Goal: Communication & Community: Ask a question

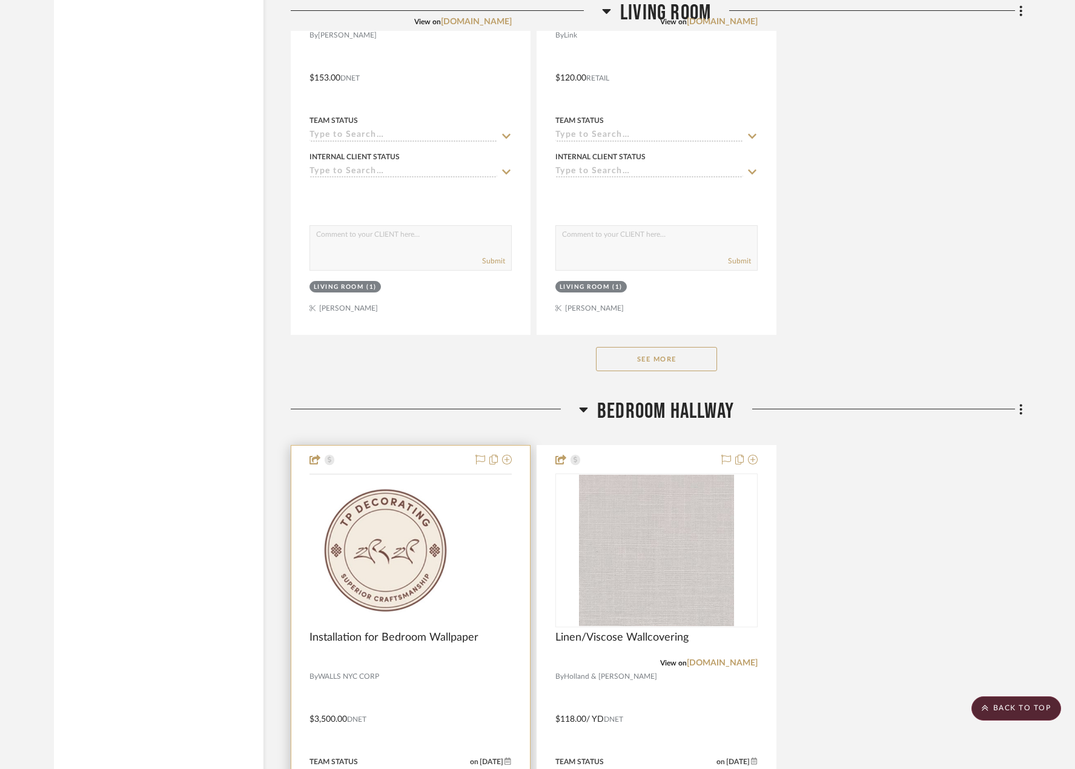
scroll to position [4362, 0]
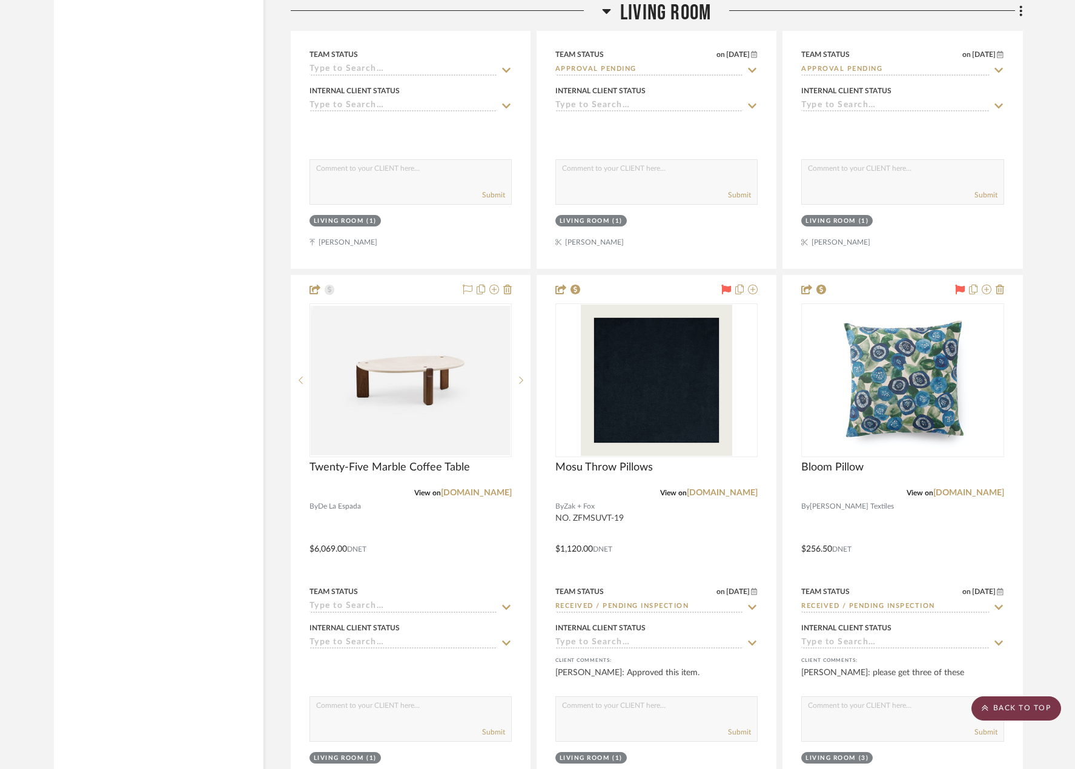
click at [995, 700] on scroll-to-top-button "BACK TO TOP" at bounding box center [1017, 709] width 90 height 24
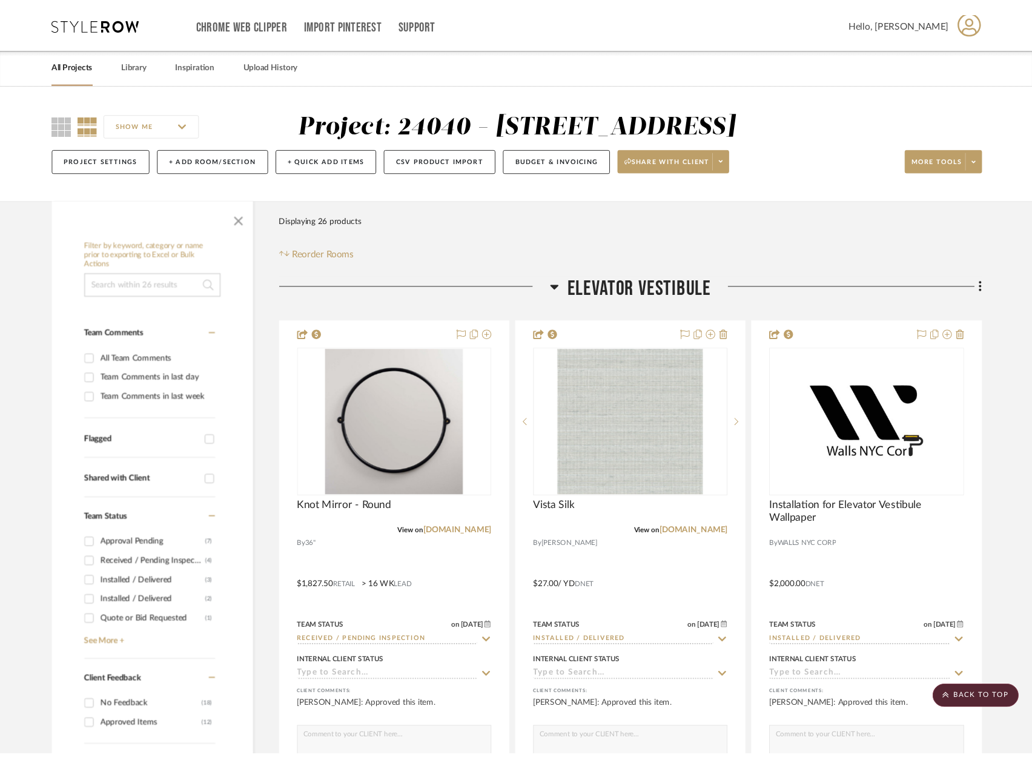
scroll to position [0, 0]
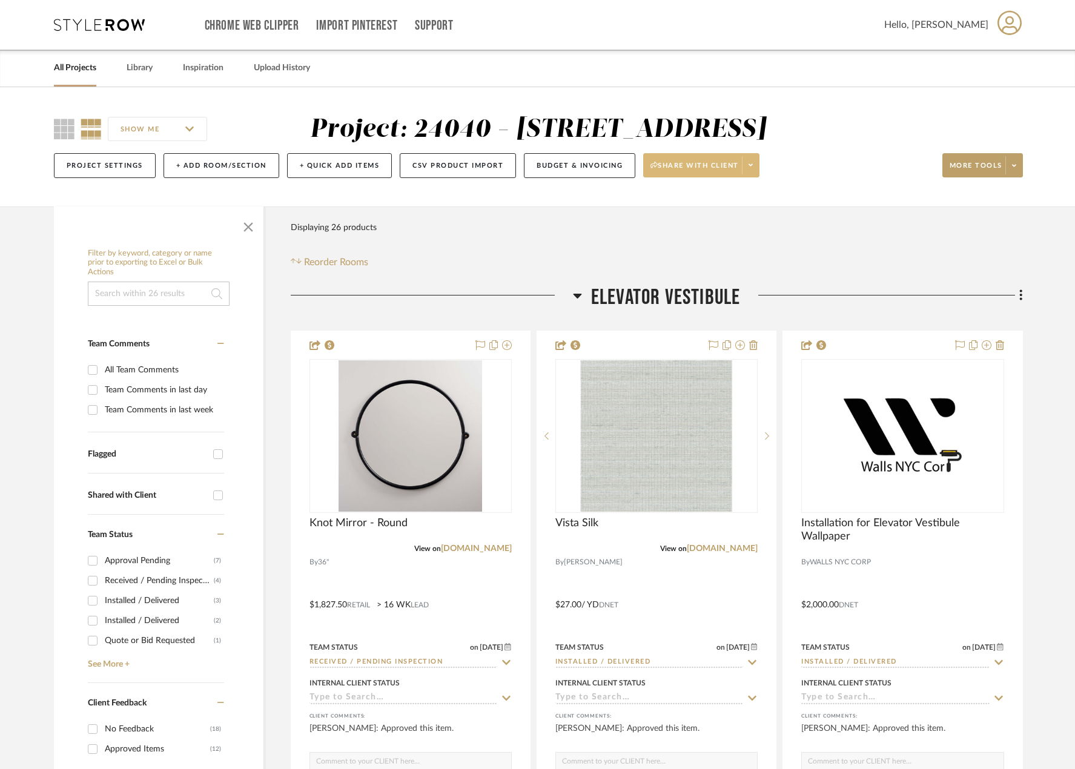
click at [756, 160] on span at bounding box center [750, 165] width 17 height 18
click at [689, 236] on button "Generate URL to Share" at bounding box center [707, 228] width 128 height 29
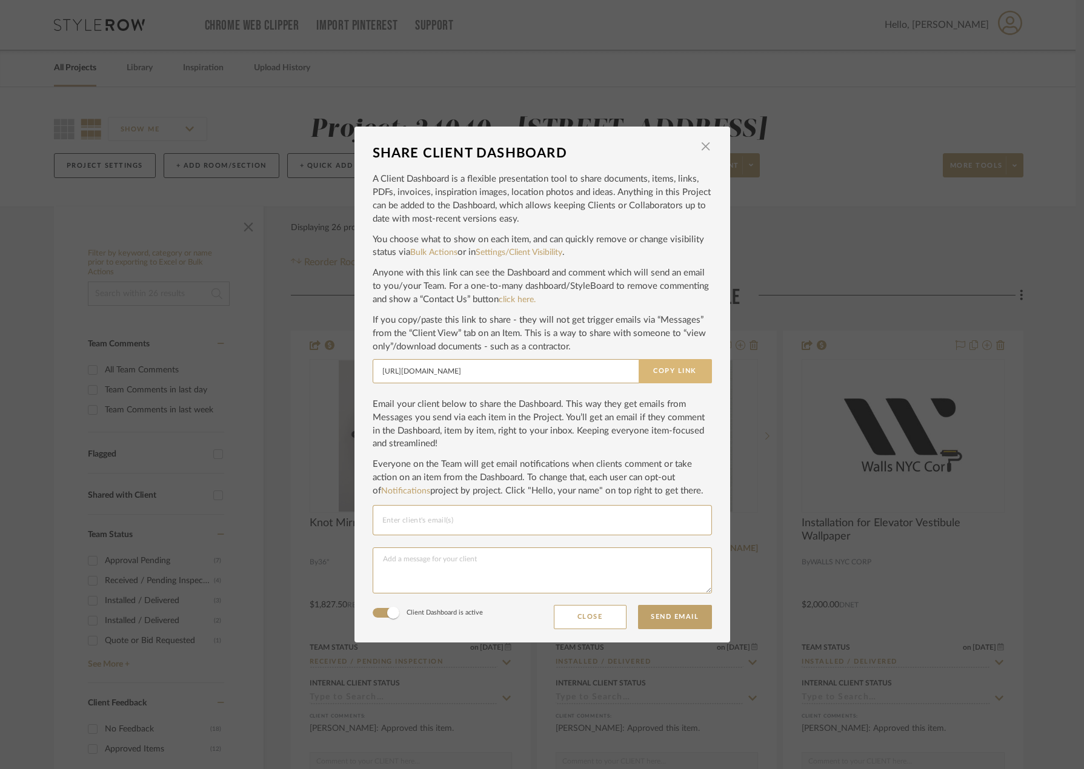
click at [689, 366] on button "Copy Link" at bounding box center [675, 371] width 73 height 24
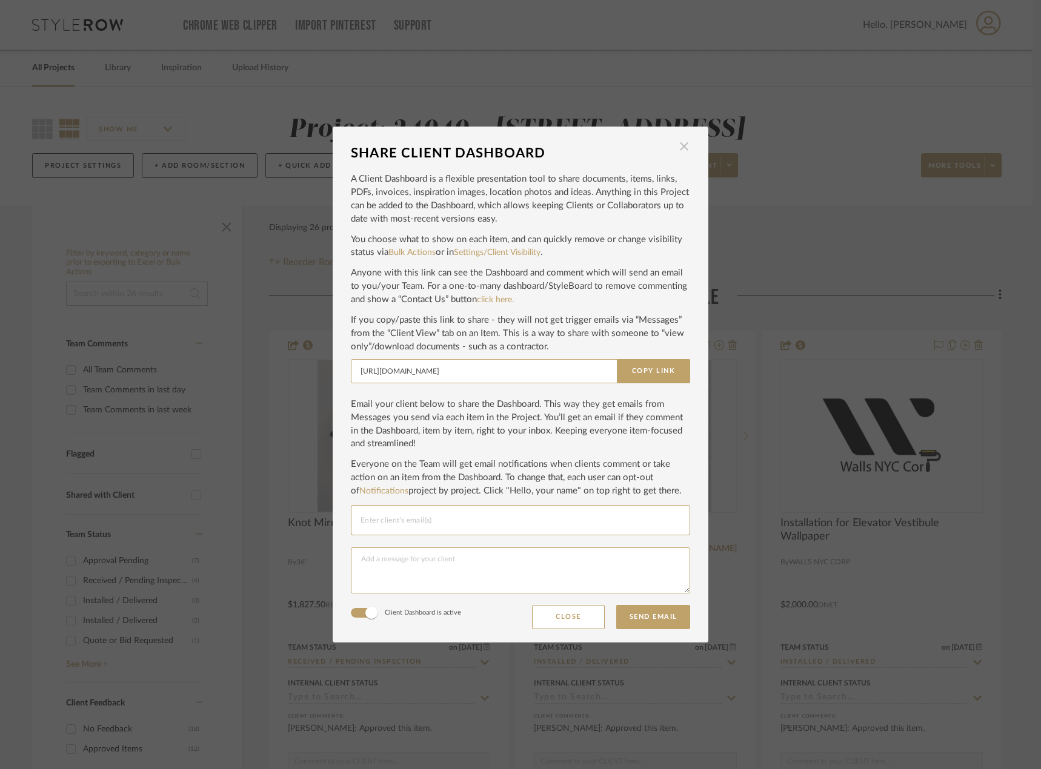
click at [677, 147] on span "button" at bounding box center [684, 146] width 24 height 24
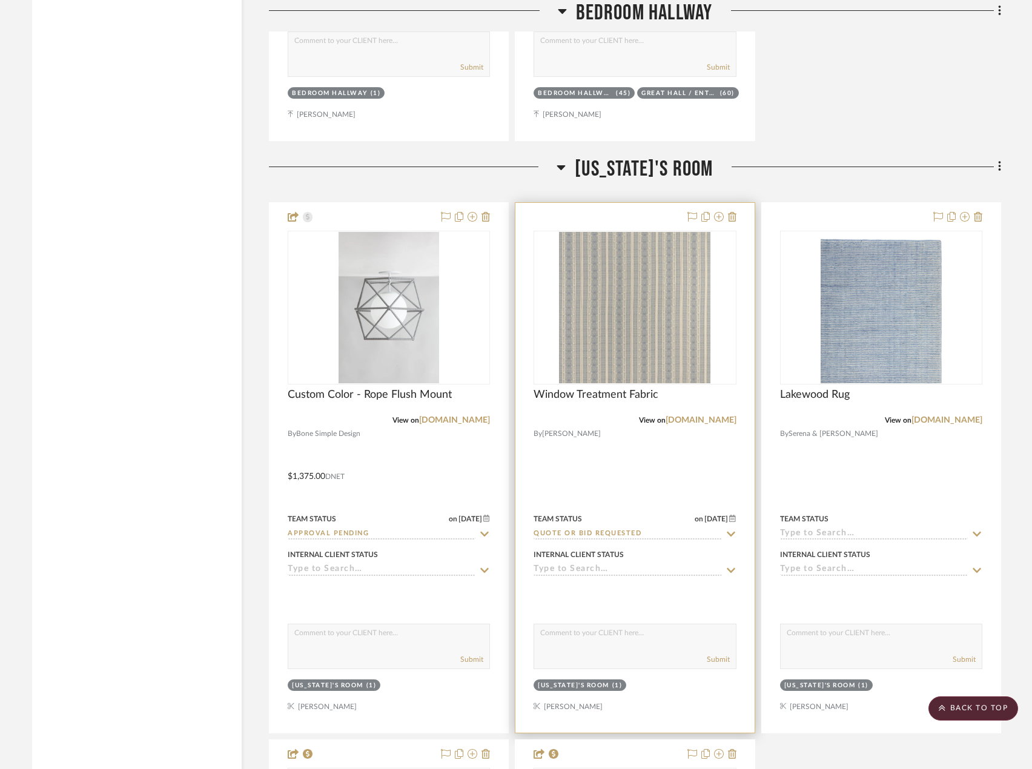
scroll to position [4907, 0]
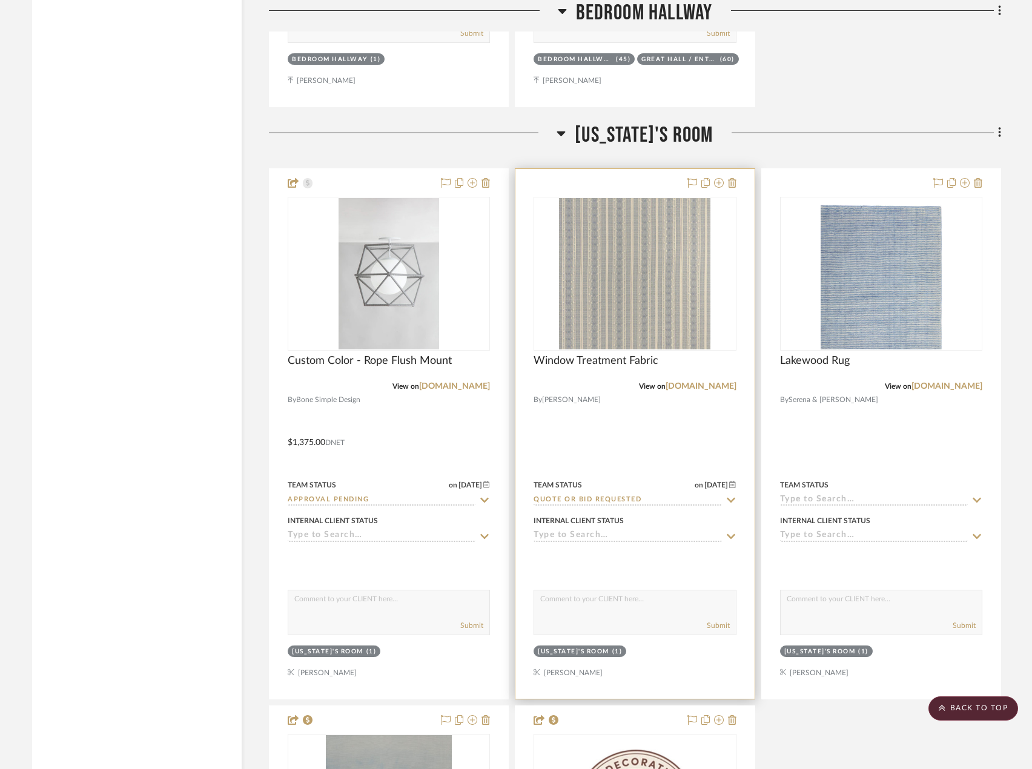
click at [676, 456] on div at bounding box center [635, 434] width 239 height 530
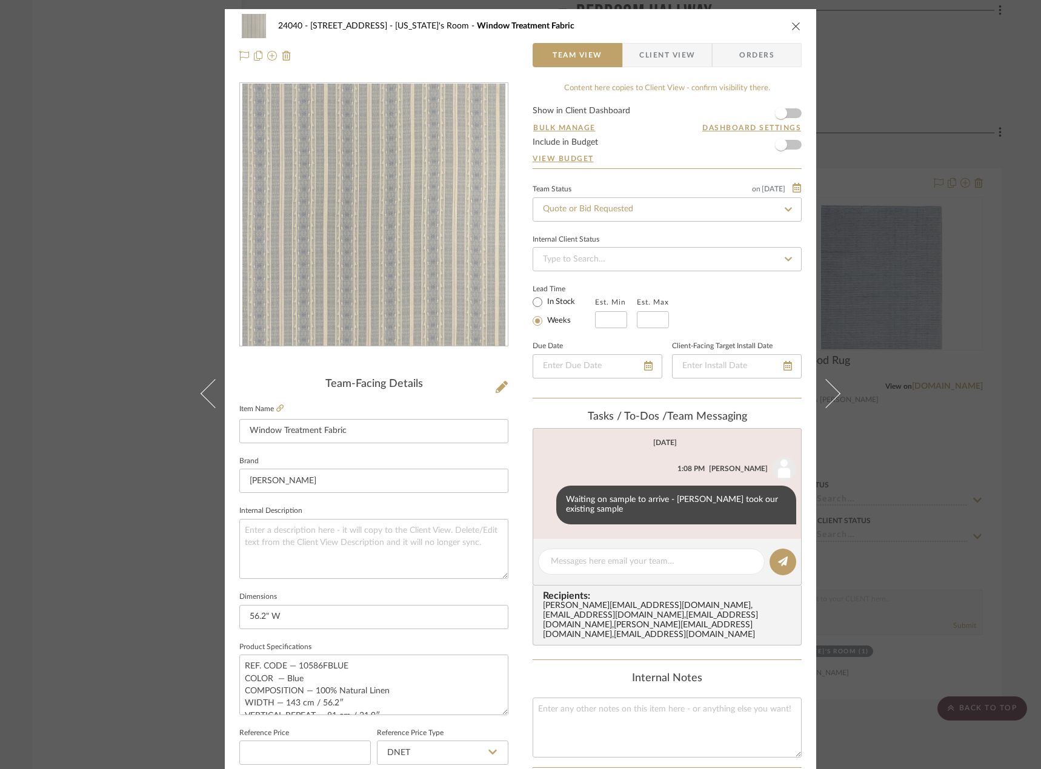
scroll to position [359, 0]
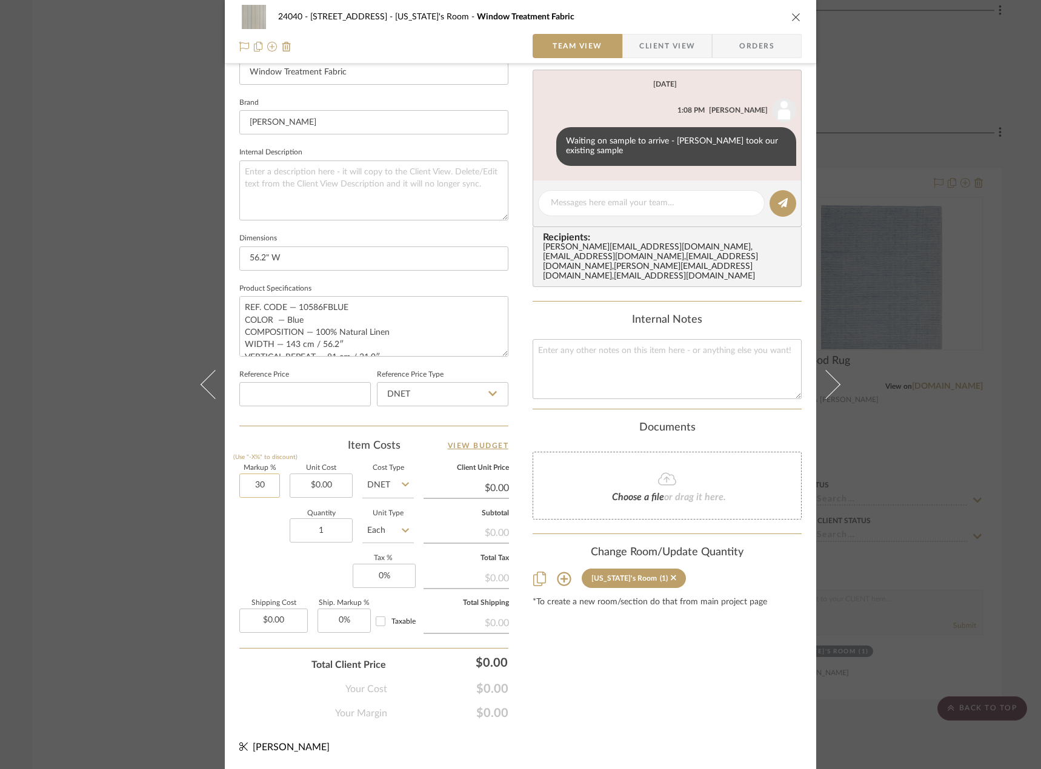
click at [255, 483] on input "30" at bounding box center [259, 486] width 41 height 24
type input "0%"
type input "0"
click at [377, 573] on input "0" at bounding box center [384, 576] width 63 height 24
type input "8.875%"
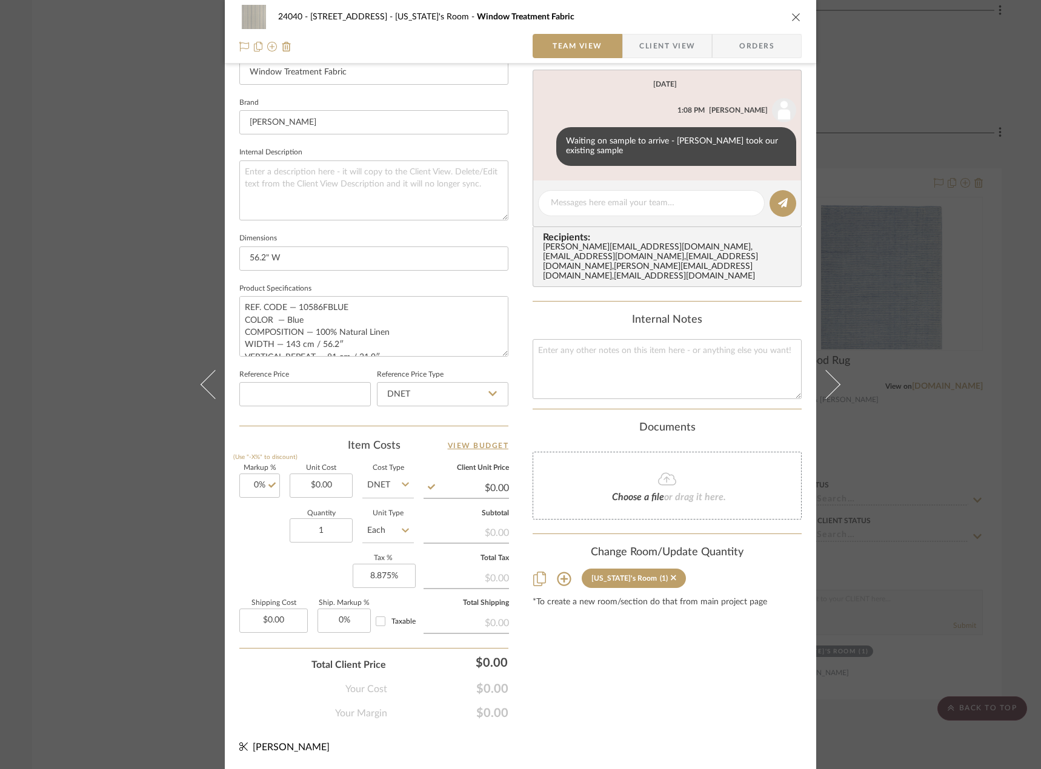
click at [285, 556] on div "Markup % (Use "-X%" to discount) 0% Unit Cost $0.00 Cost Type DNET Client Unit …" at bounding box center [373, 553] width 269 height 177
click at [320, 488] on input "0.00" at bounding box center [321, 486] width 63 height 24
type input "$175.00"
click at [299, 530] on input "1" at bounding box center [321, 531] width 63 height 24
type input "5"
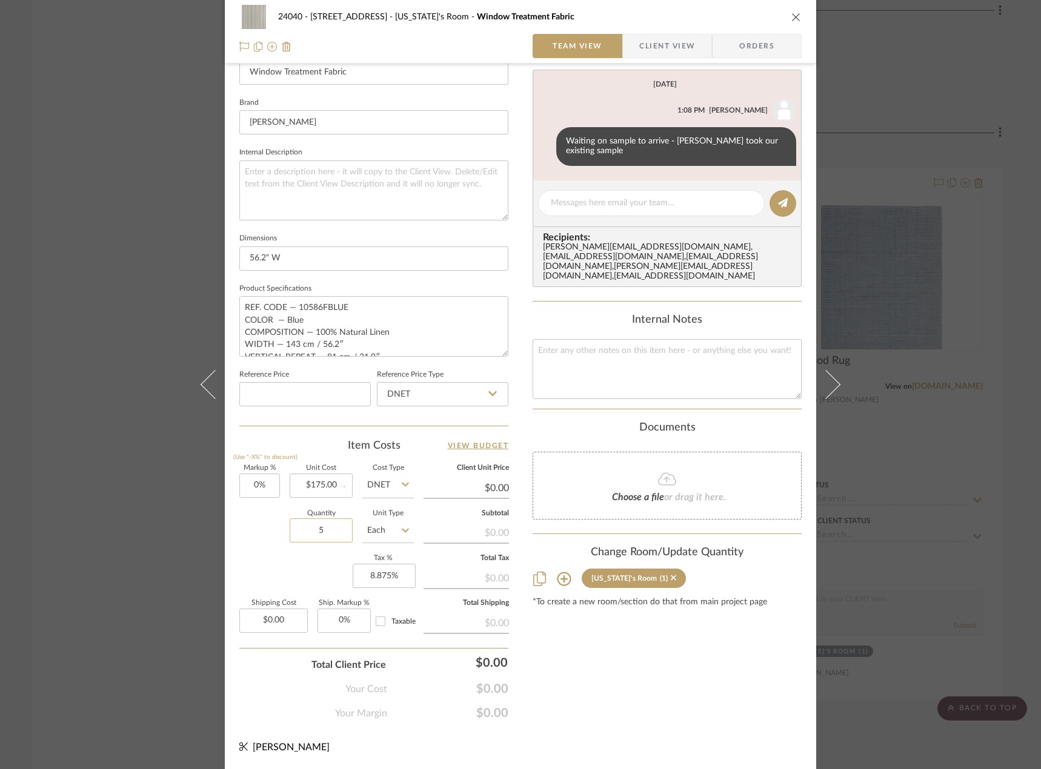
type input "$175.00"
type input "5"
click at [382, 532] on input "Each" at bounding box center [387, 531] width 51 height 24
click at [394, 648] on div "YD" at bounding box center [434, 654] width 150 height 31
type input "YD"
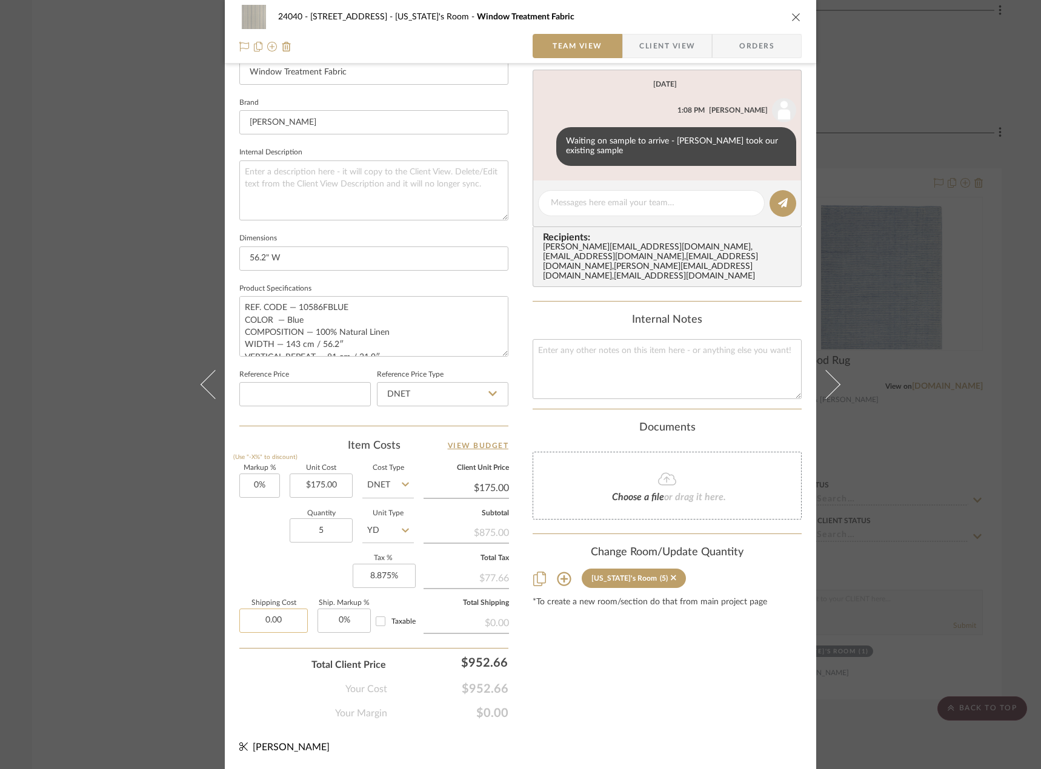
click at [266, 619] on input "0.00" at bounding box center [273, 621] width 68 height 24
type input "$98.00"
click at [277, 643] on form "Markup % (Use "-X%" to discount) 0% Unit Cost $175.00 Cost Type DNET Client Uni…" at bounding box center [373, 592] width 269 height 255
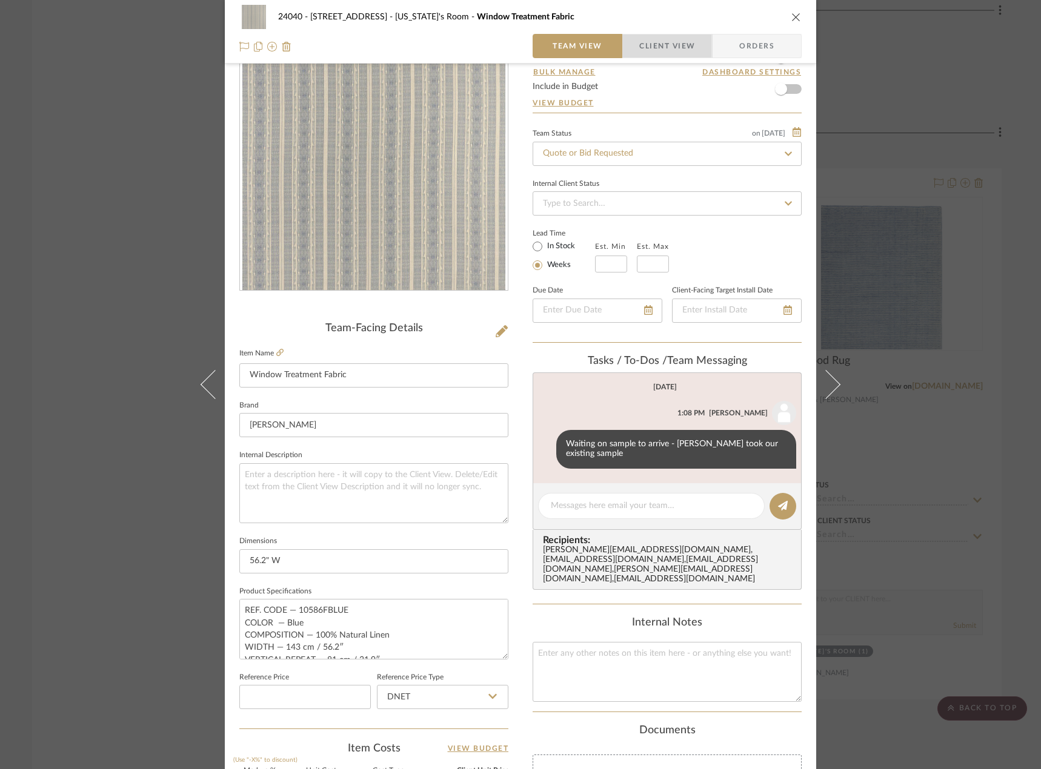
click at [639, 41] on span "Client View" at bounding box center [667, 46] width 56 height 24
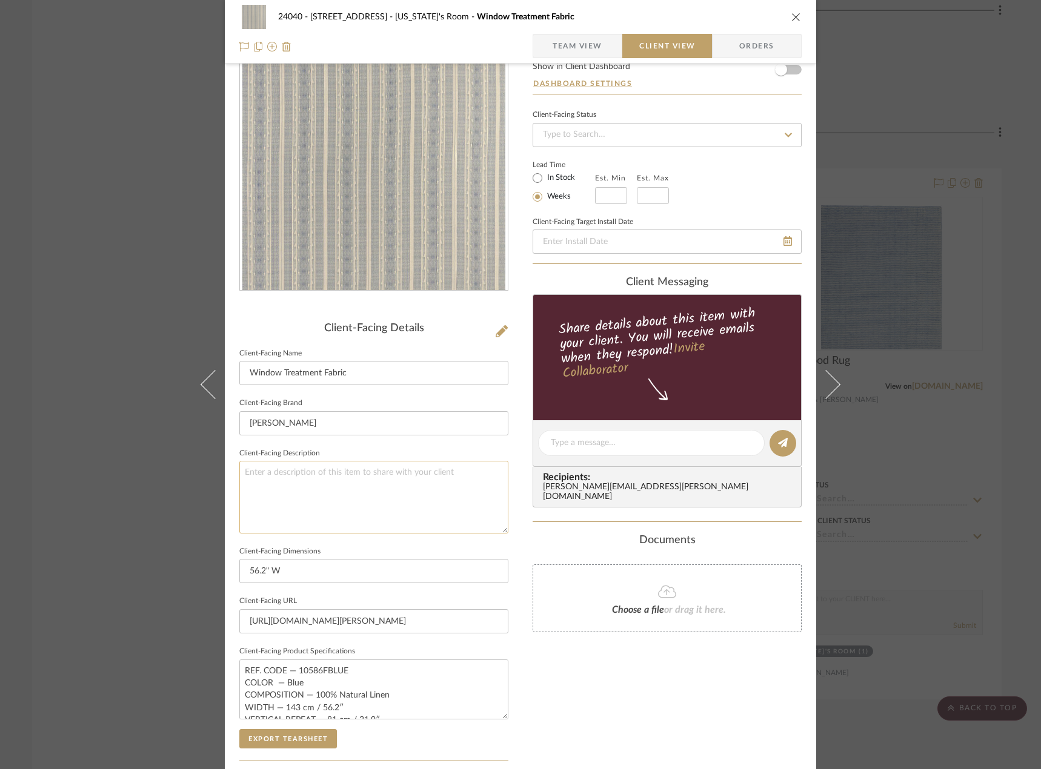
click at [287, 488] on textarea at bounding box center [373, 497] width 269 height 72
click at [325, 476] on textarea "Description:" at bounding box center [373, 497] width 269 height 72
type textarea "Description: Storck Blue Fabric for Roman Shade || Material: Linen || Price doe…"
click at [726, 743] on div "Only content on this tab can share to Dashboard. Click eyeball icon to show or …" at bounding box center [667, 460] width 269 height 867
click at [567, 43] on span "Team View" at bounding box center [578, 46] width 50 height 24
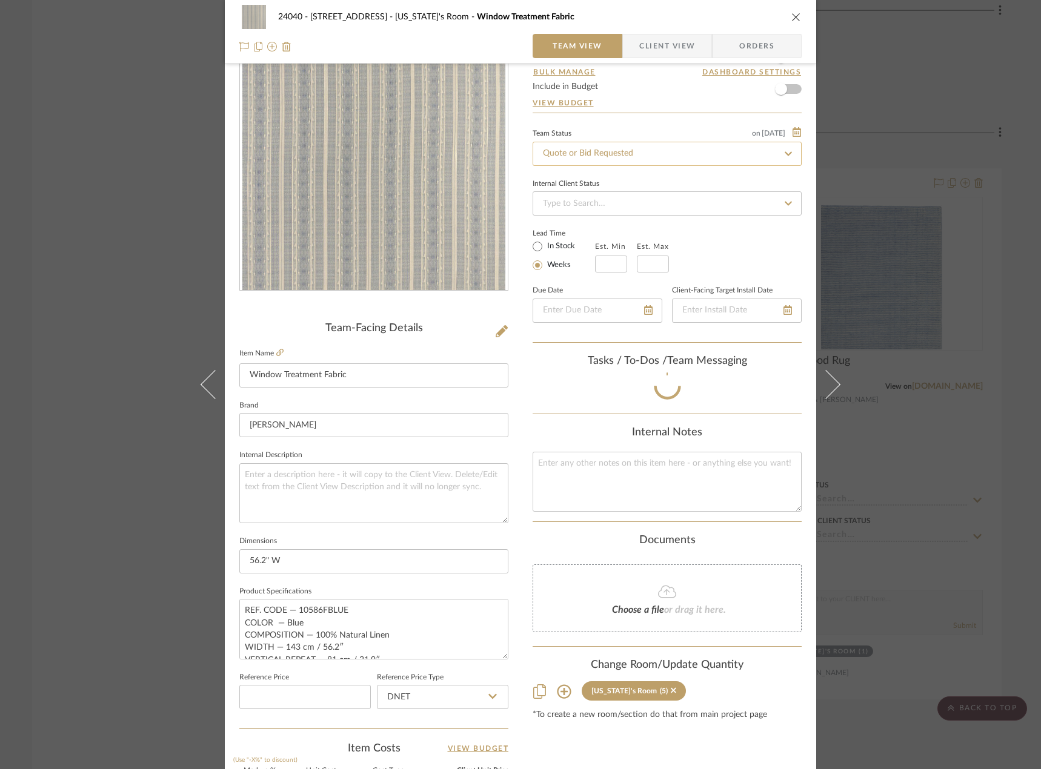
click at [587, 144] on input "Quote or Bid Requested" at bounding box center [667, 154] width 269 height 24
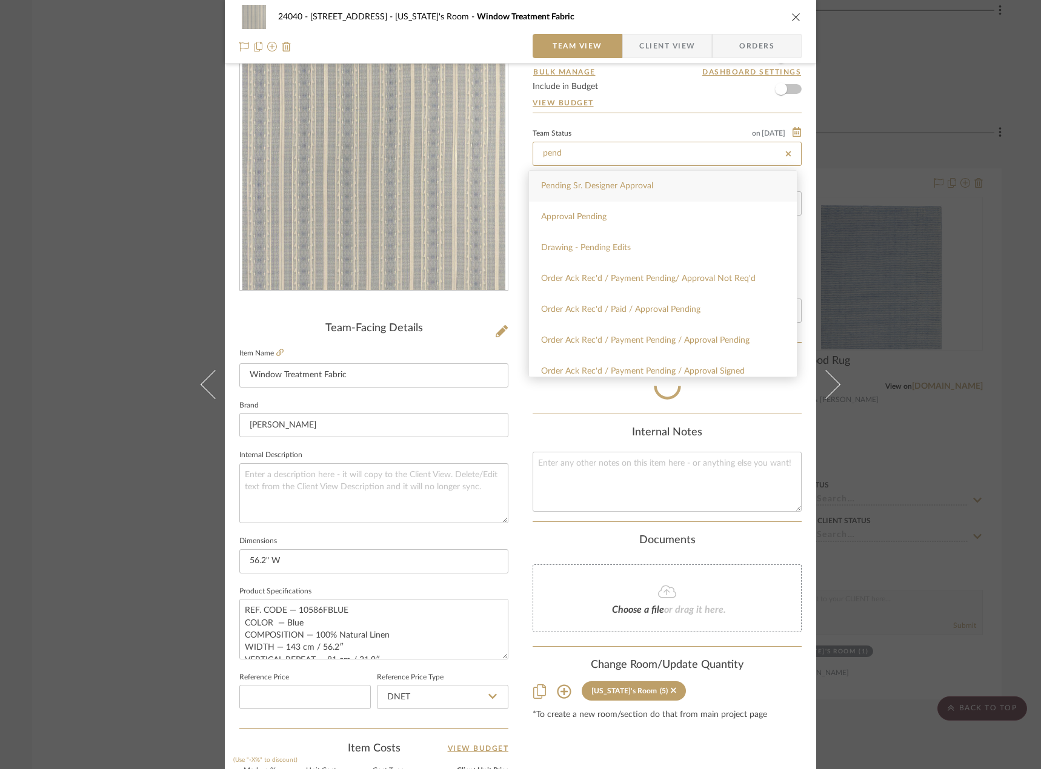
type input "pend"
click at [581, 188] on span "Pending Sr. Designer Approval" at bounding box center [597, 186] width 112 height 8
type input "[DATE]"
type input "Pending Sr. Designer Approval"
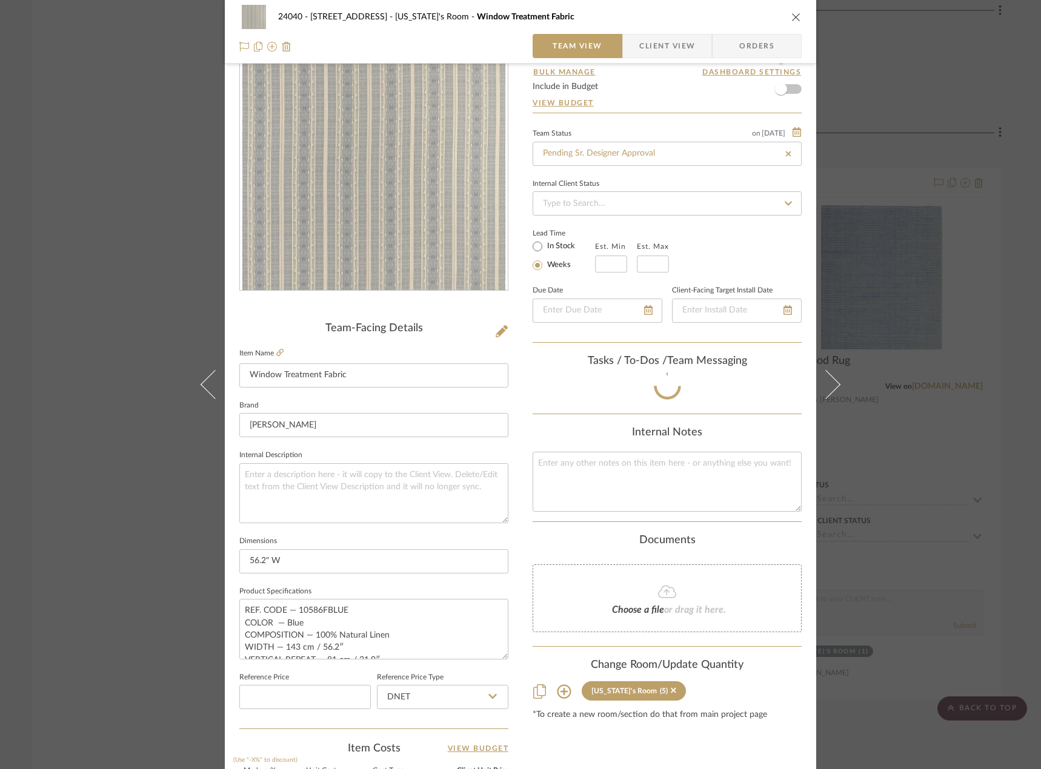
click at [508, 439] on div "24040 - 171 Columbia Heights Georgia's Room Window Treatment Fabric Team View C…" at bounding box center [520, 512] width 591 height 1119
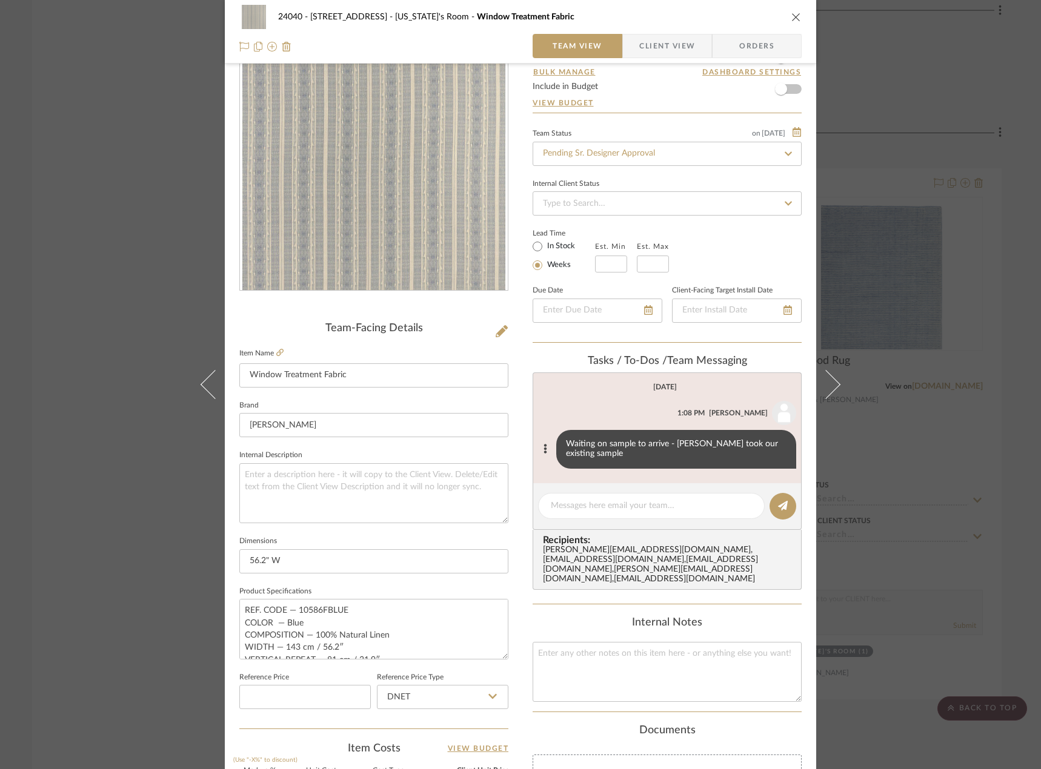
type input "[DATE]"
type input "Pending Sr. Designer Approval"
click at [522, 470] on div "24040 - 171 Columbia Heights Georgia's Room Window Treatment Fabric Team View C…" at bounding box center [520, 512] width 591 height 1119
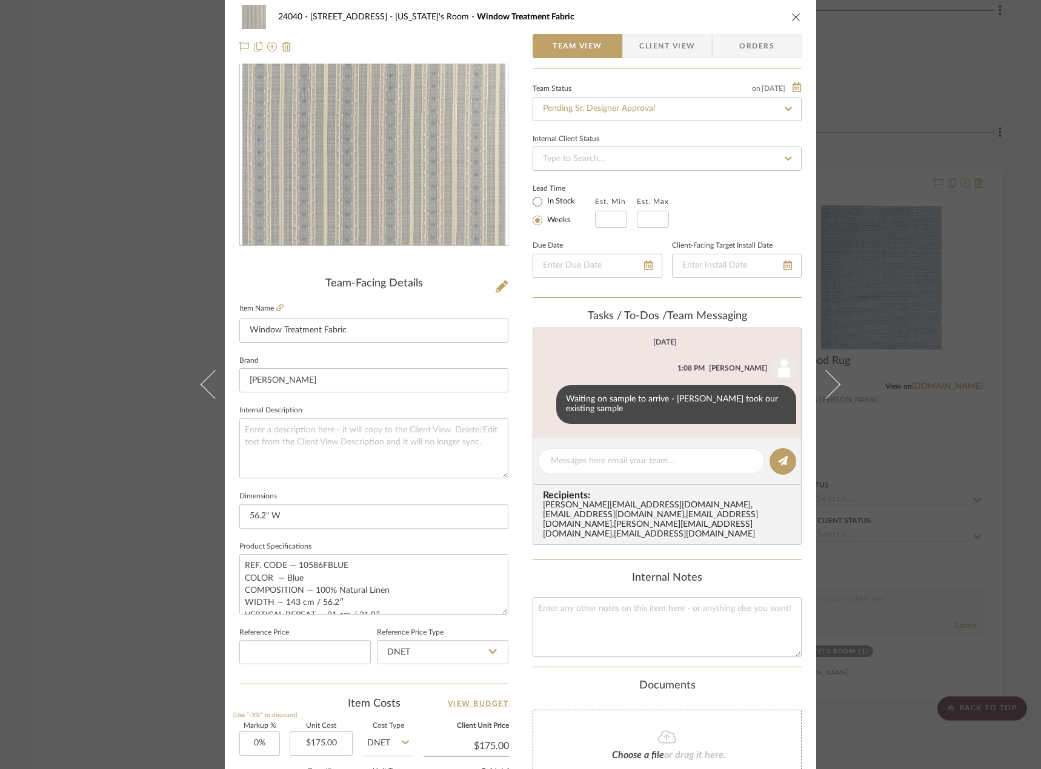
scroll to position [0, 0]
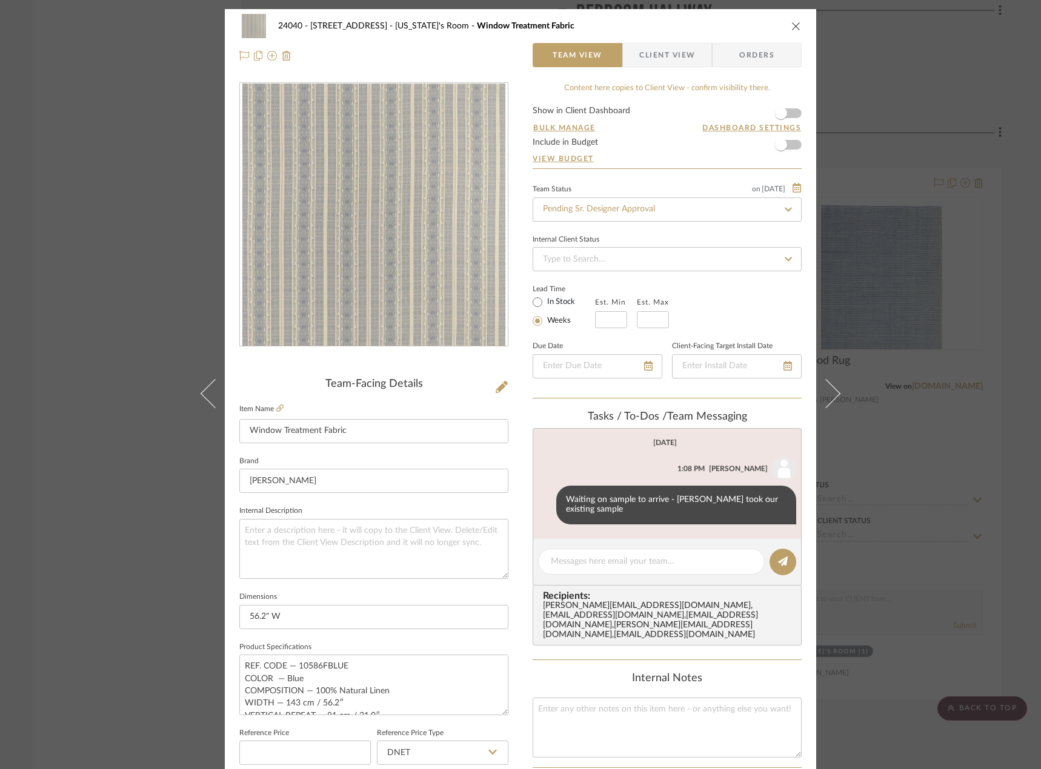
click at [655, 43] on span "Client View" at bounding box center [667, 55] width 56 height 24
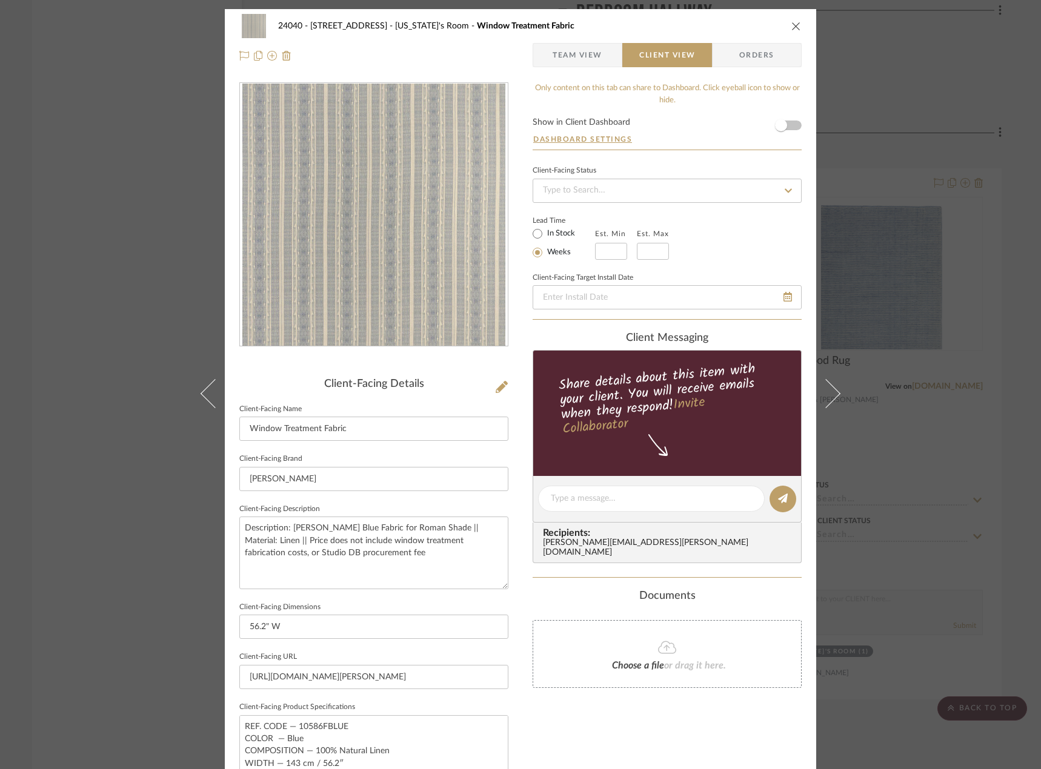
click at [588, 48] on span "Team View" at bounding box center [578, 55] width 50 height 24
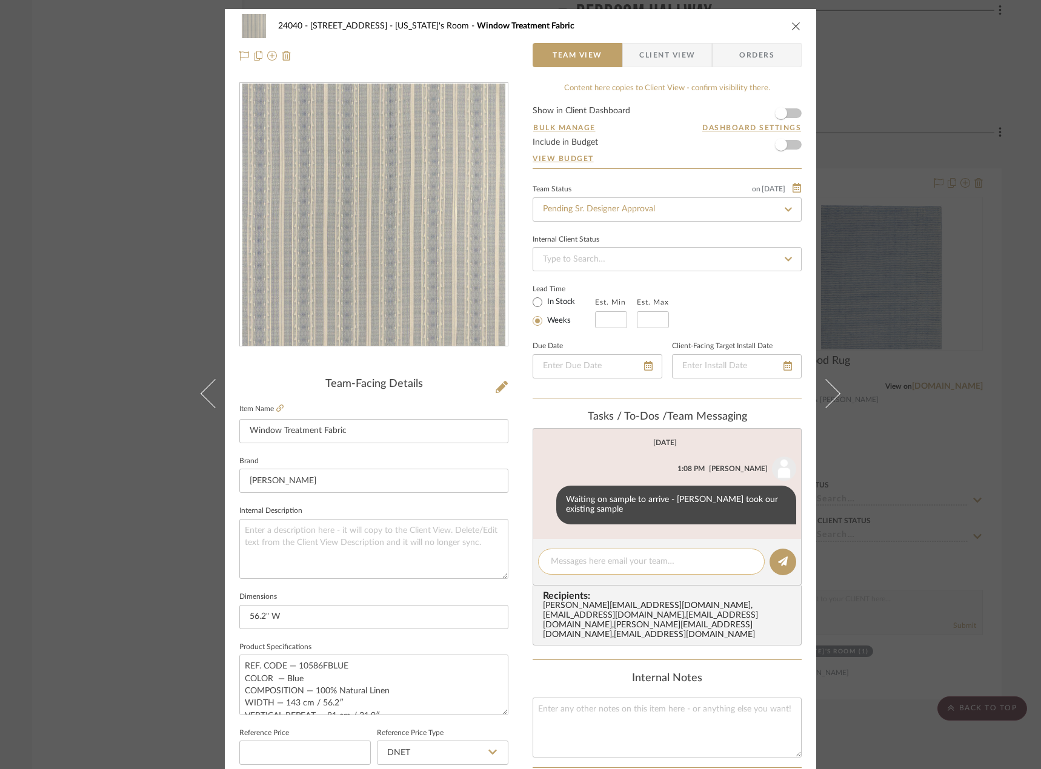
click at [596, 563] on textarea at bounding box center [651, 562] width 201 height 13
type textarea "Sample just arrived - pricing is updated"
click at [779, 565] on icon at bounding box center [783, 562] width 10 height 10
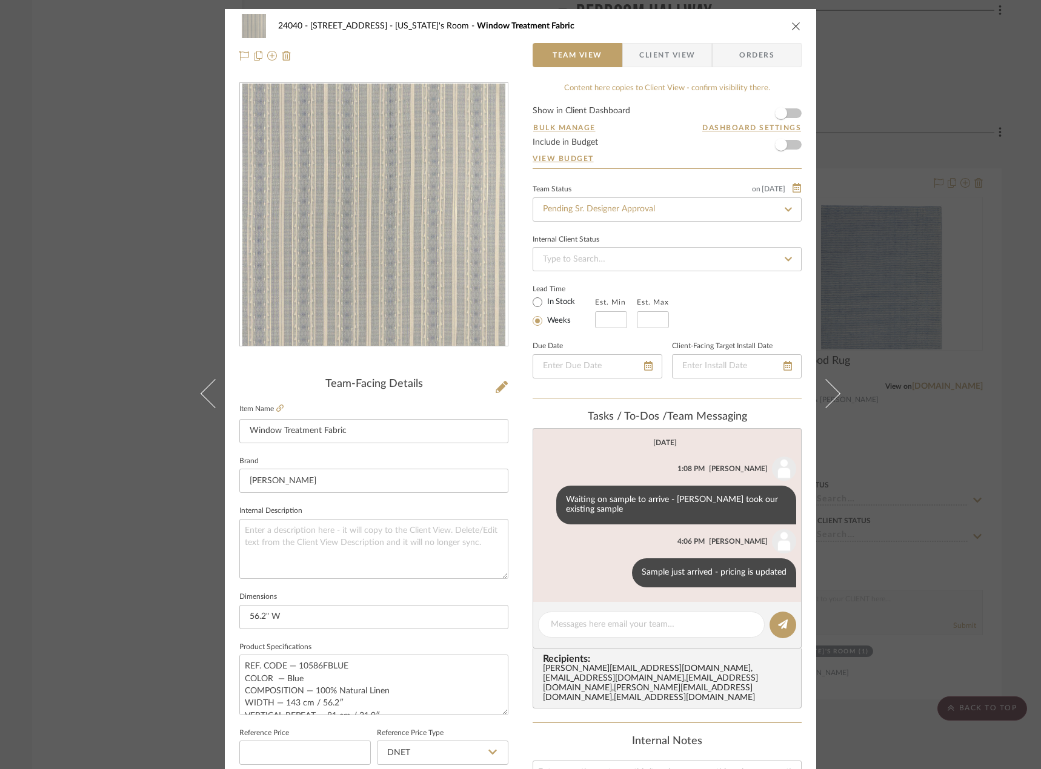
click at [125, 130] on div "24040 - 171 Columbia Heights Georgia's Room Window Treatment Fabric Team View C…" at bounding box center [520, 384] width 1041 height 769
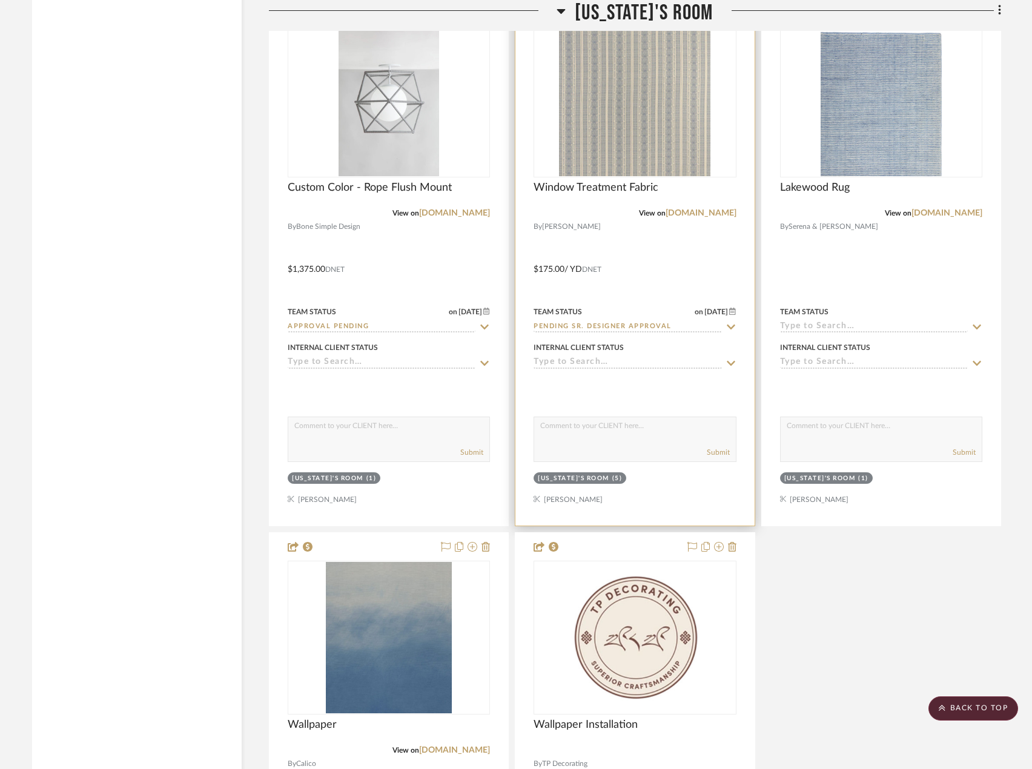
scroll to position [5028, 0]
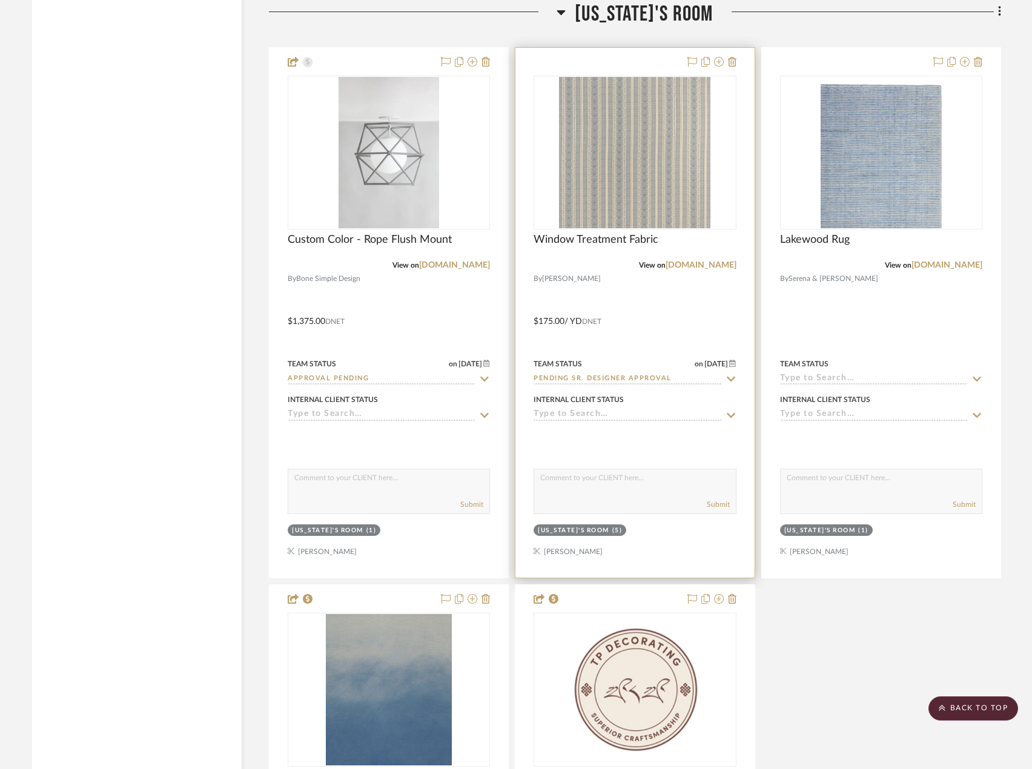
click at [686, 314] on div at bounding box center [635, 313] width 239 height 530
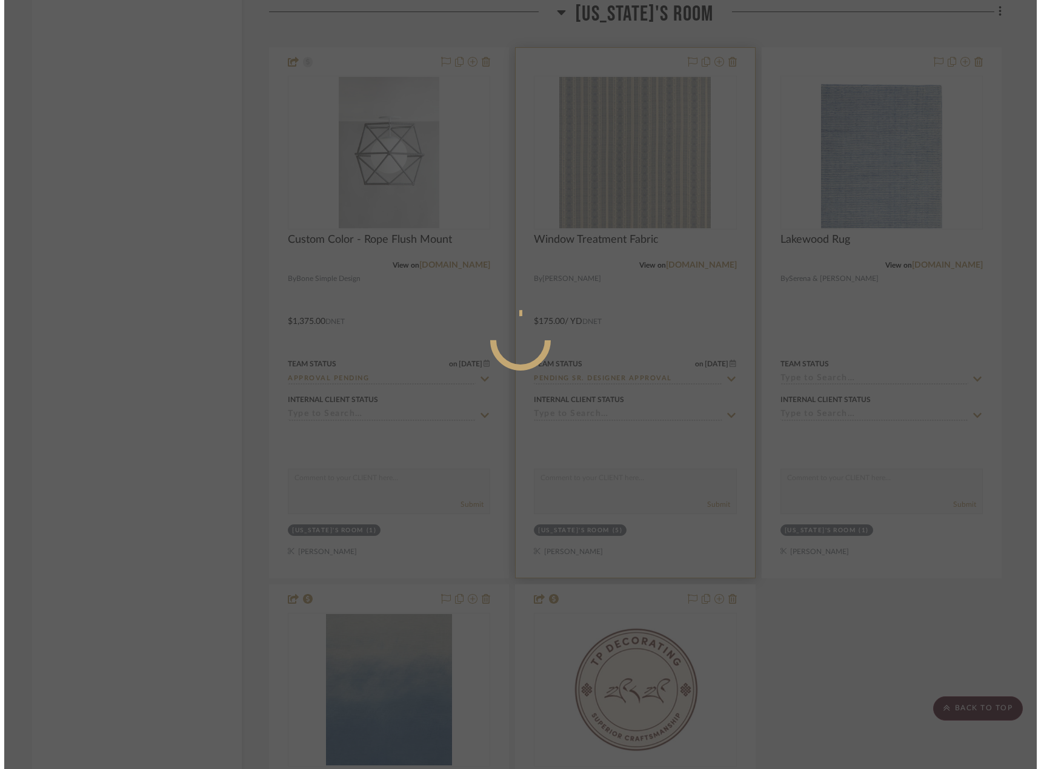
scroll to position [0, 0]
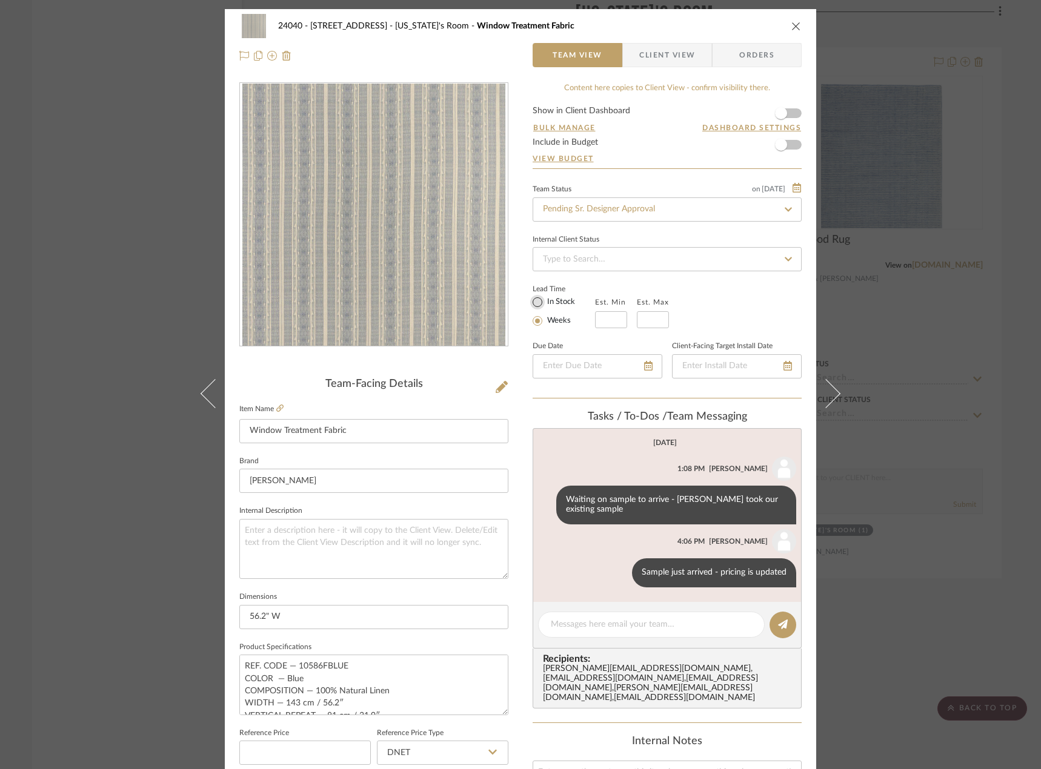
click at [532, 302] on input "In Stock" at bounding box center [537, 302] width 15 height 15
radio input "true"
click at [81, 170] on div "24040 - 171 Columbia Heights Georgia's Room Window Treatment Fabric Team View C…" at bounding box center [520, 384] width 1041 height 769
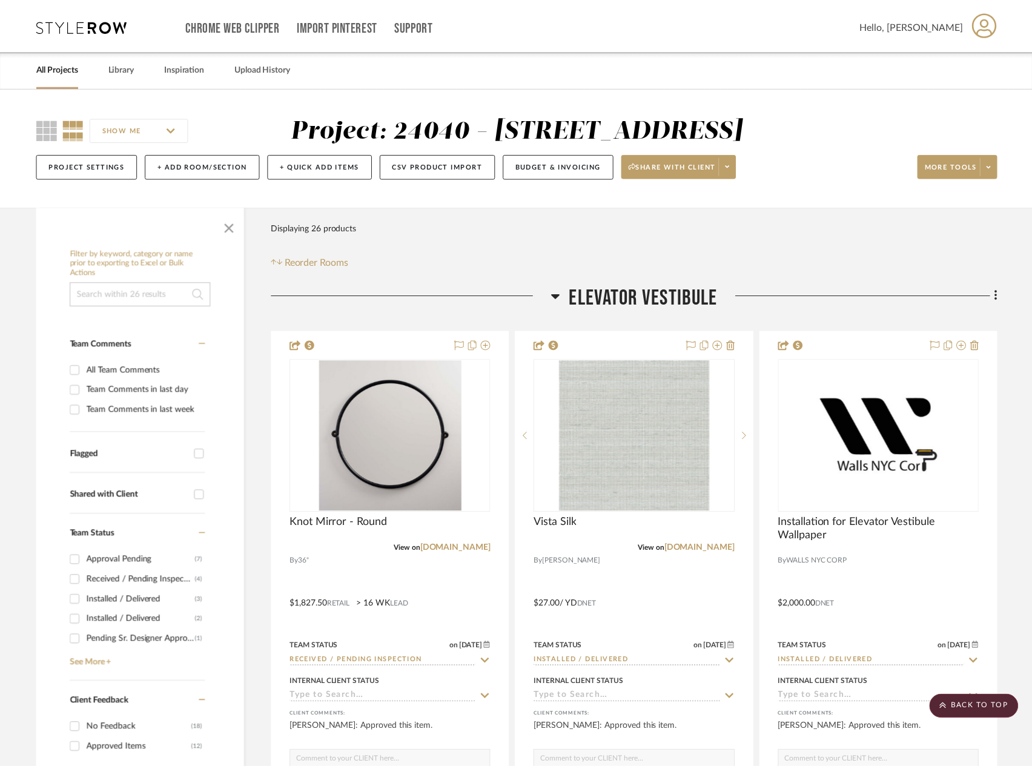
scroll to position [5028, 0]
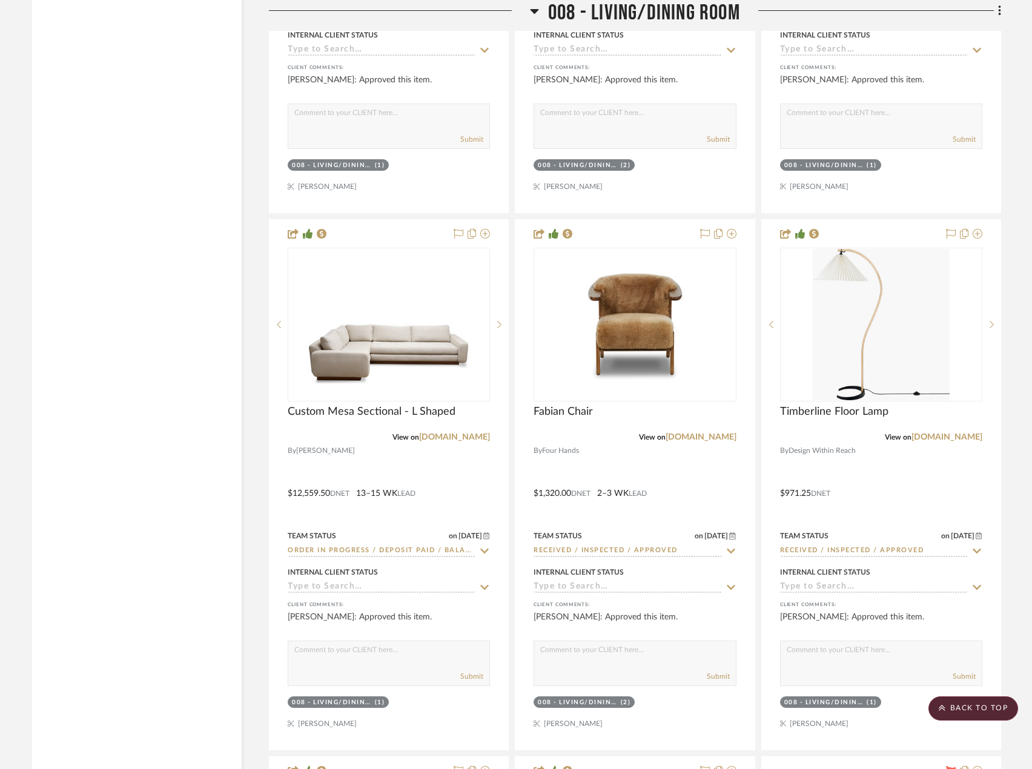
scroll to position [15745, 0]
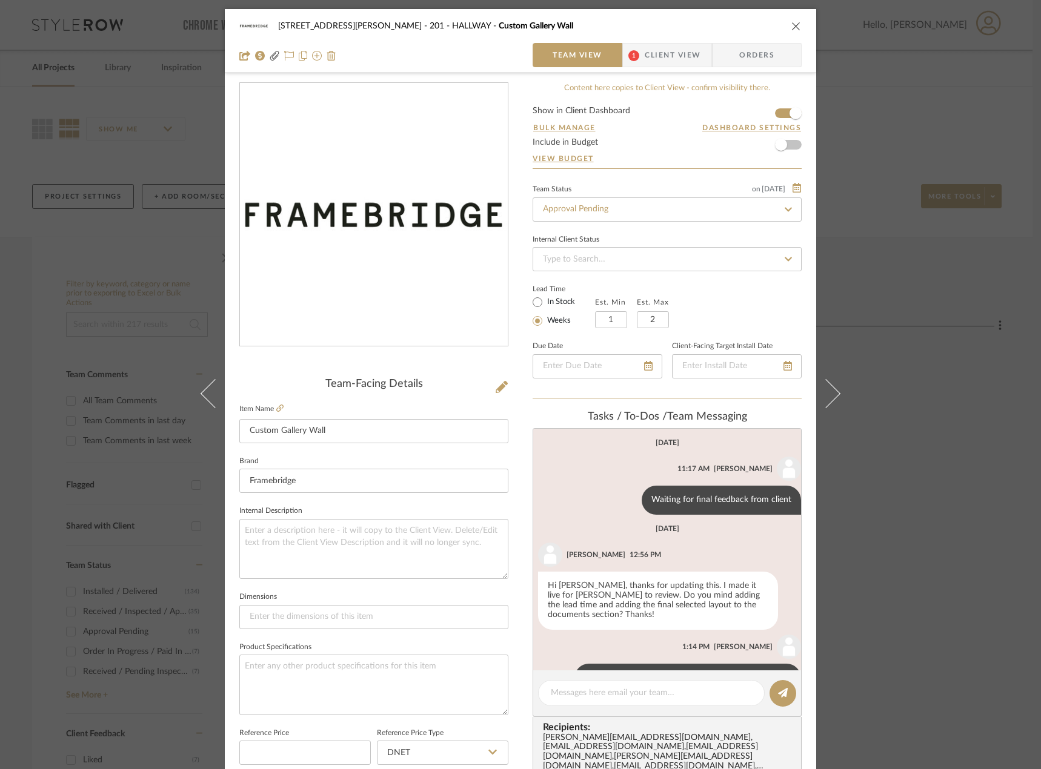
scroll to position [27, 0]
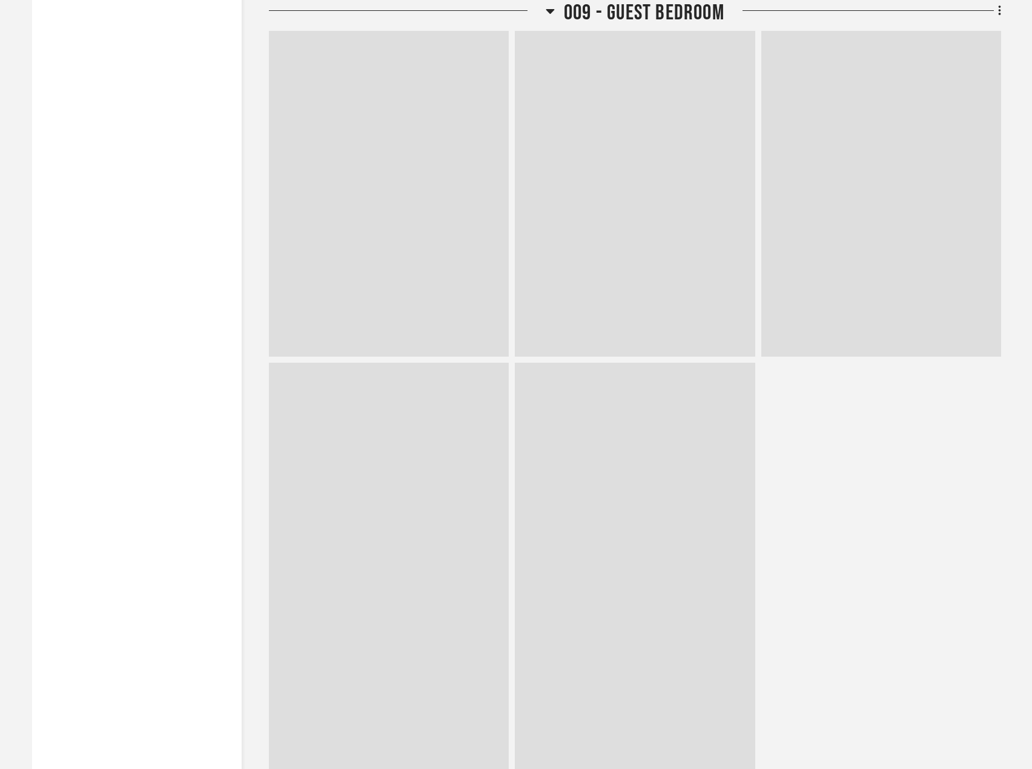
scroll to position [14027, 0]
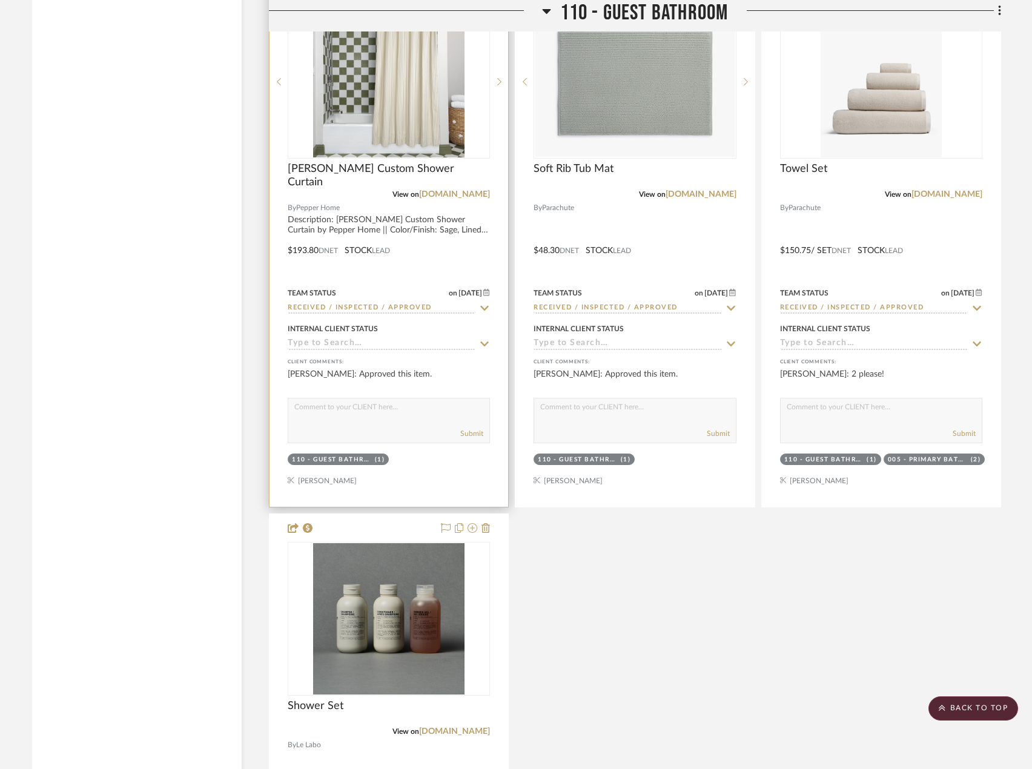
click at [451, 283] on div at bounding box center [389, 242] width 239 height 530
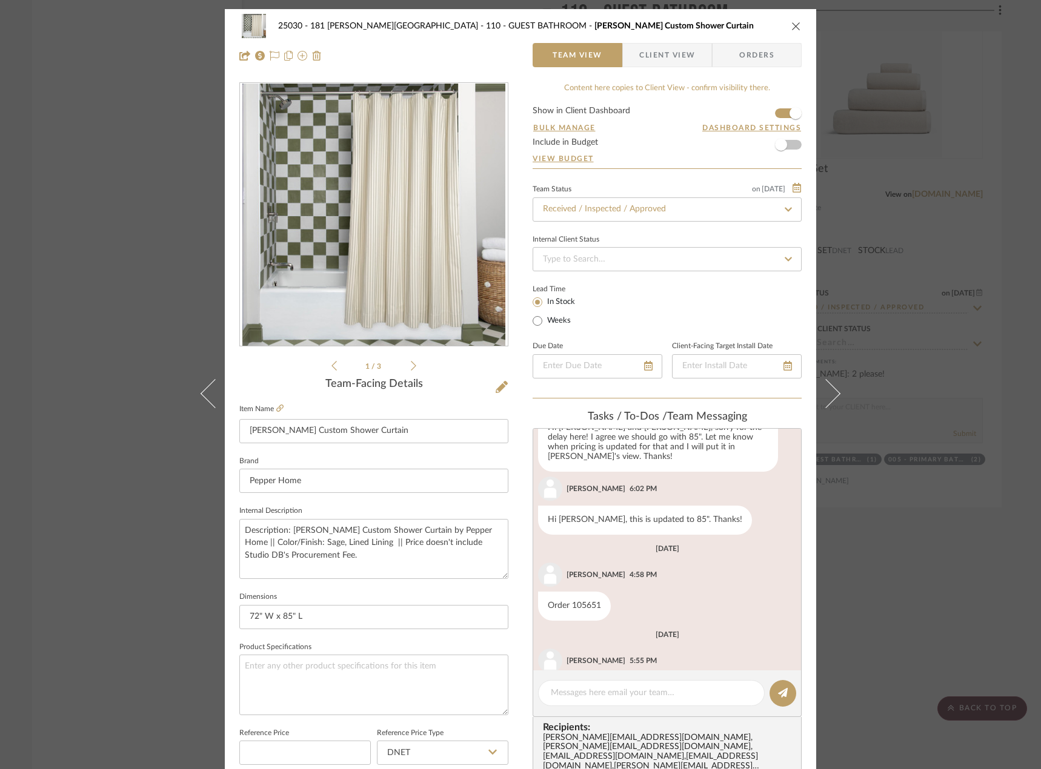
scroll to position [702, 0]
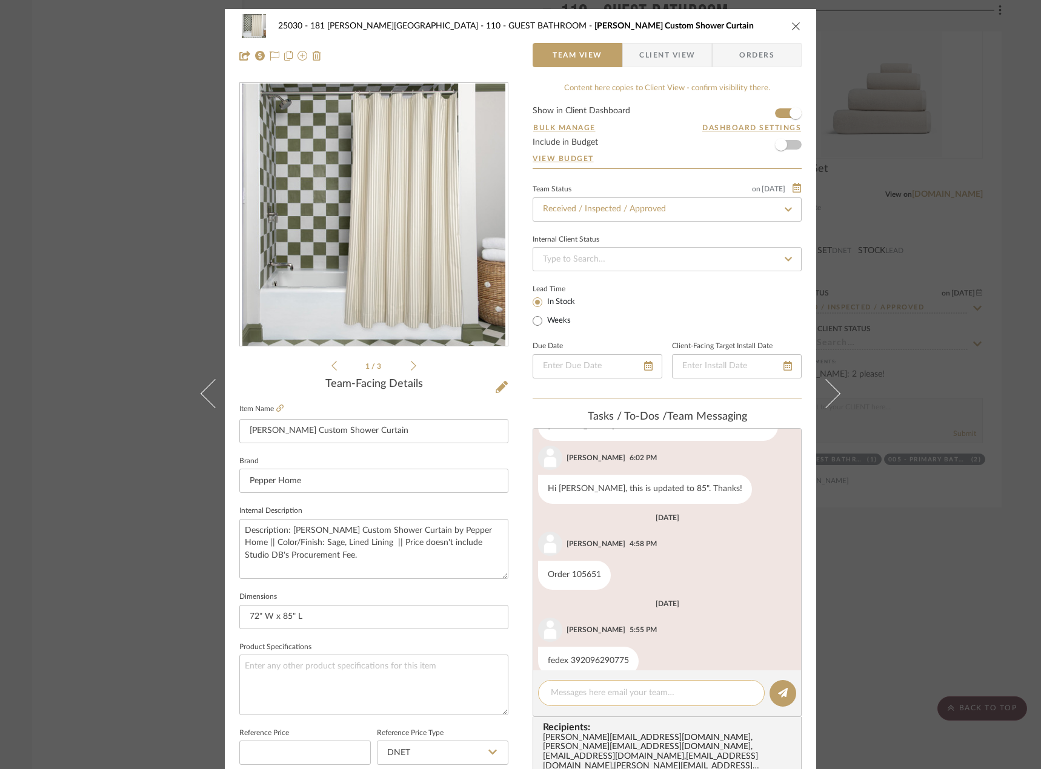
click at [616, 696] on textarea at bounding box center [651, 693] width 201 height 13
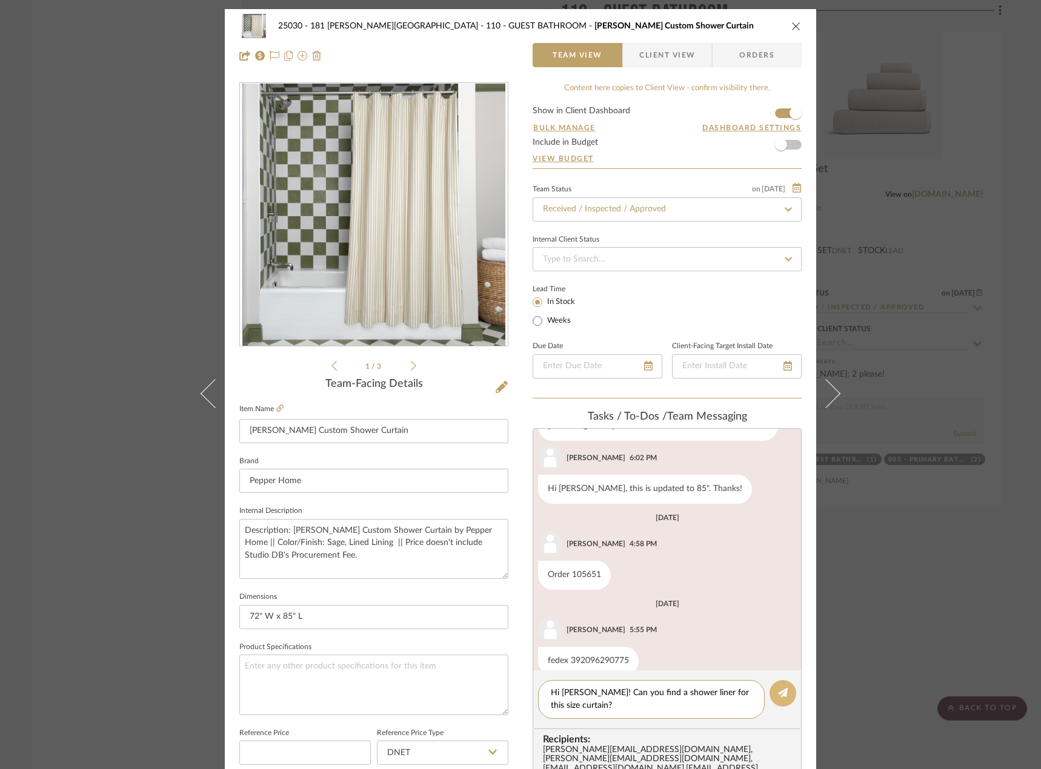
type textarea "Hi Anela! Can you find a shower liner for this size curtain?"
click at [773, 693] on button at bounding box center [782, 693] width 27 height 27
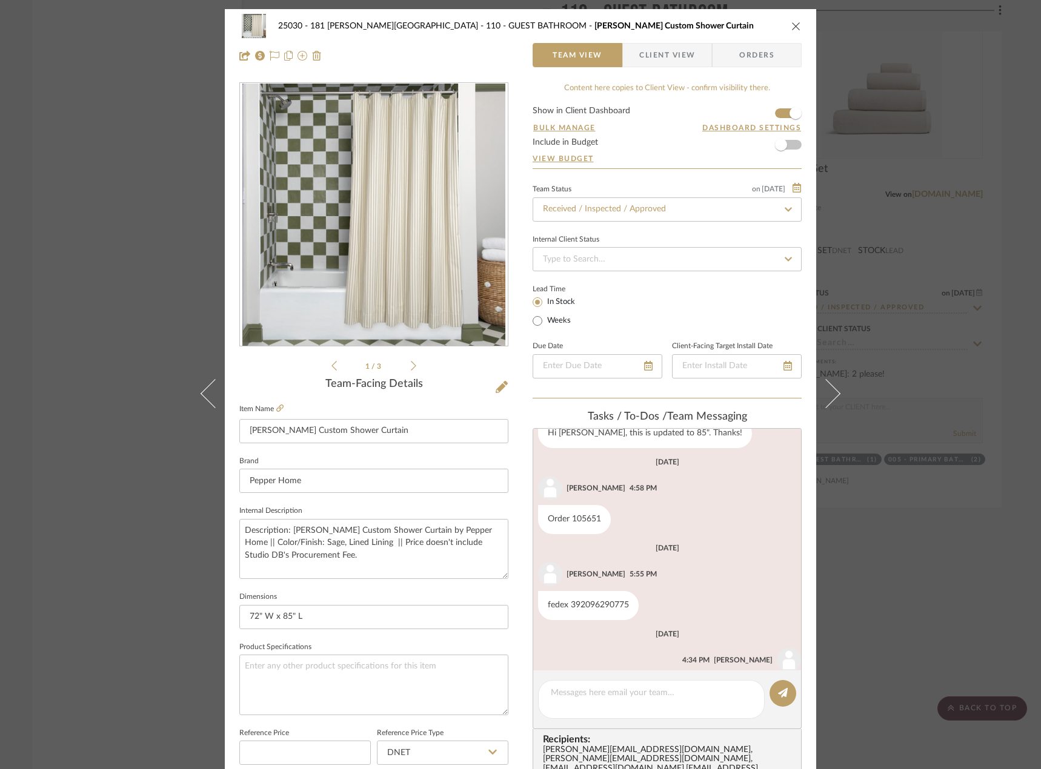
scroll to position [788, 0]
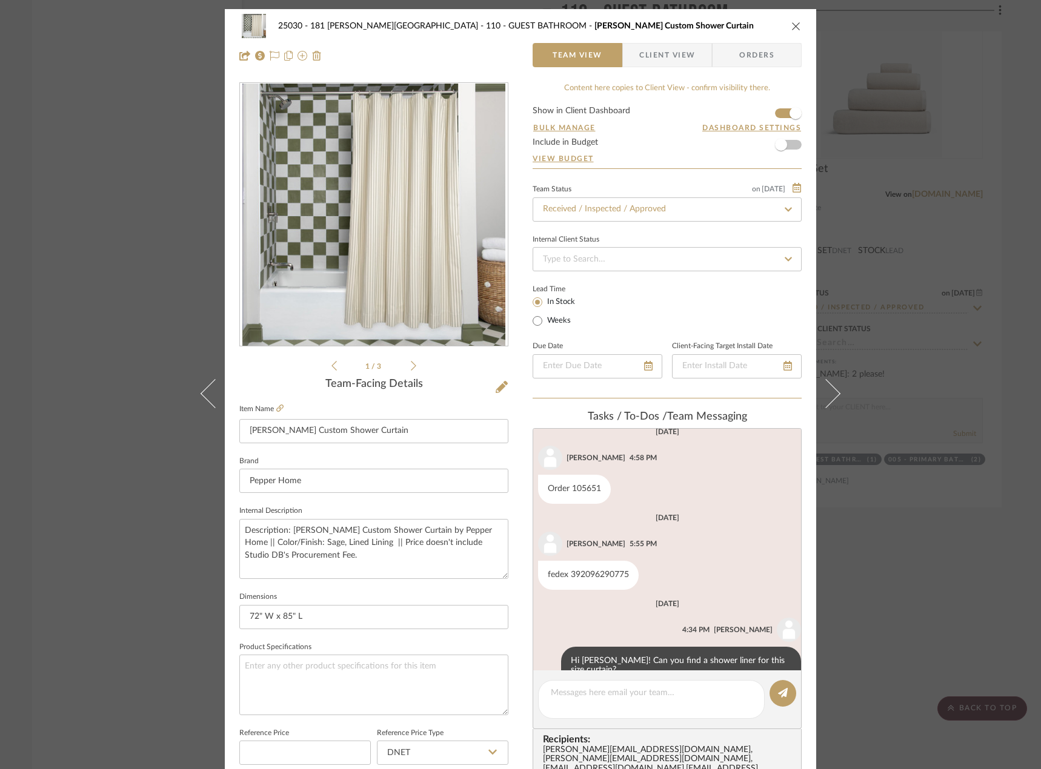
click at [64, 195] on div "25030 - 181 MacDougal - Baribeau 110 - GUEST BATHROOM Louisa Sage Custom Shower…" at bounding box center [520, 384] width 1041 height 769
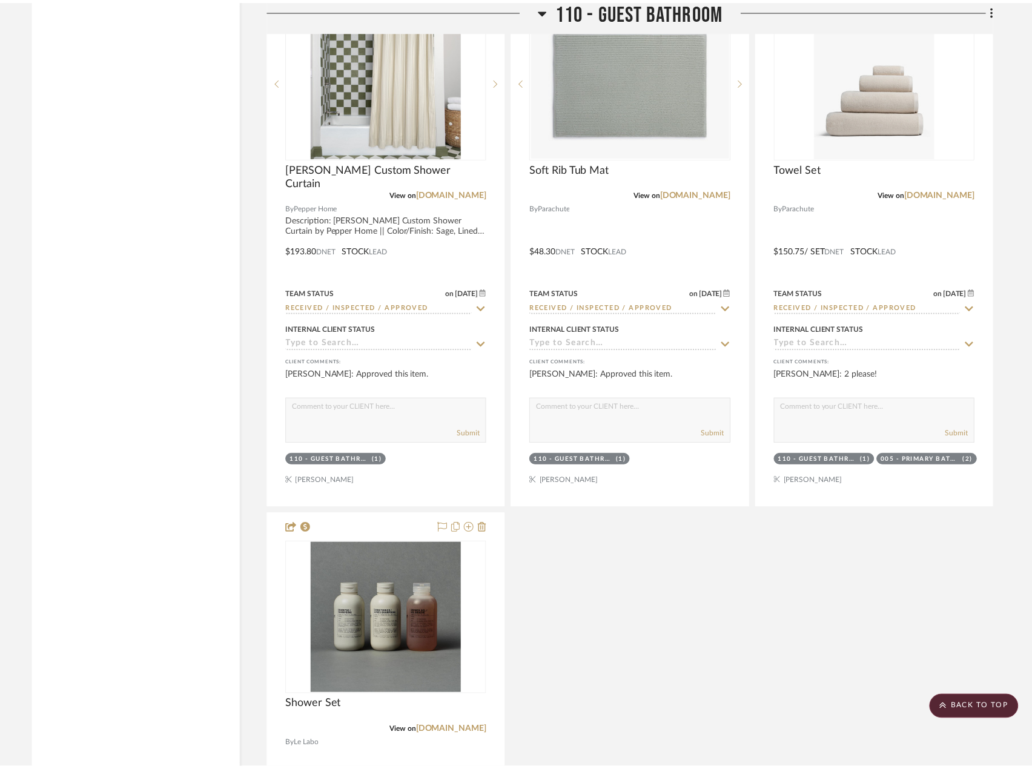
scroll to position [14027, 0]
